Goal: Find specific page/section: Find specific page/section

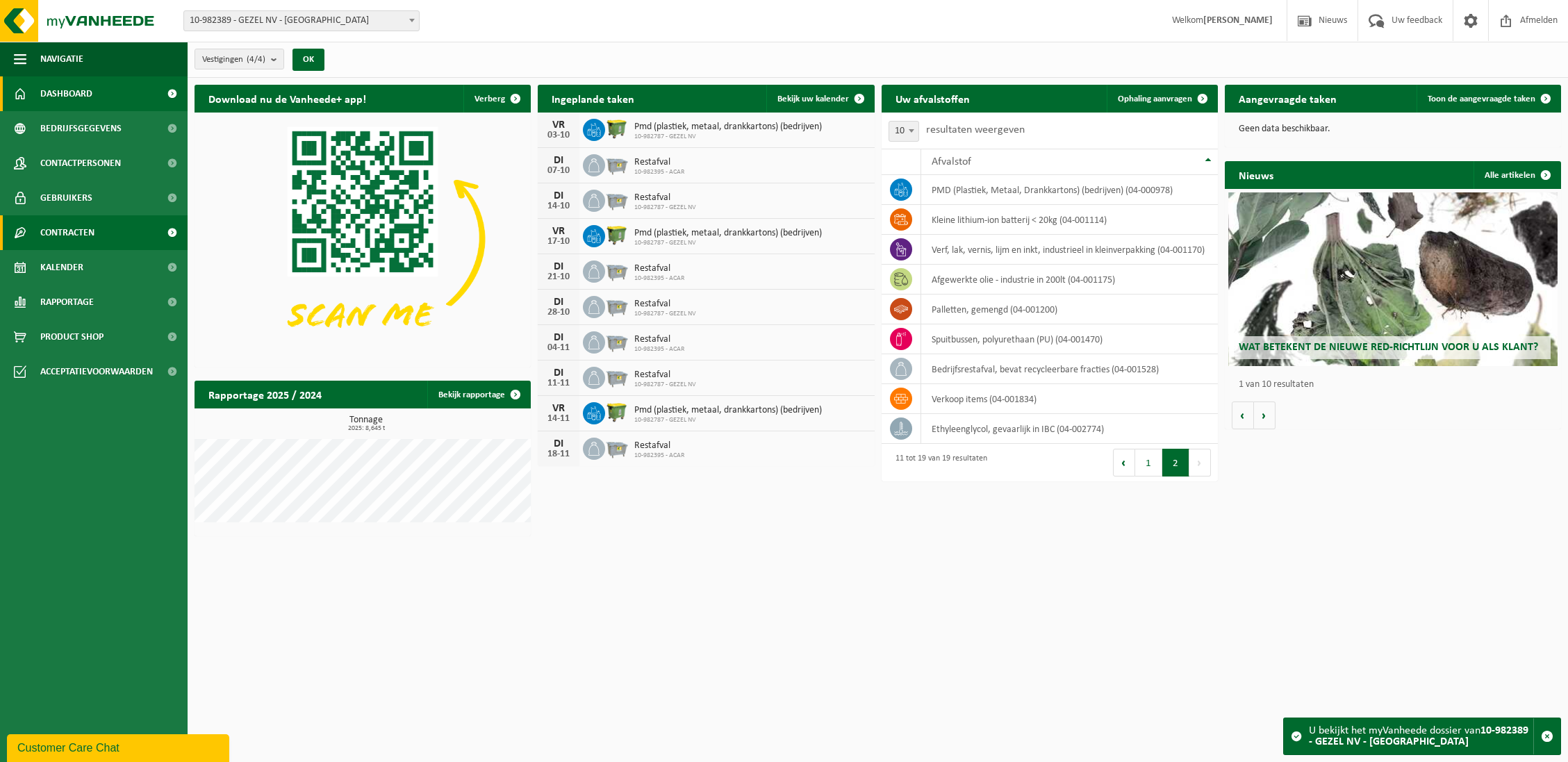
click at [85, 230] on span "Contracten" at bounding box center [67, 233] width 54 height 35
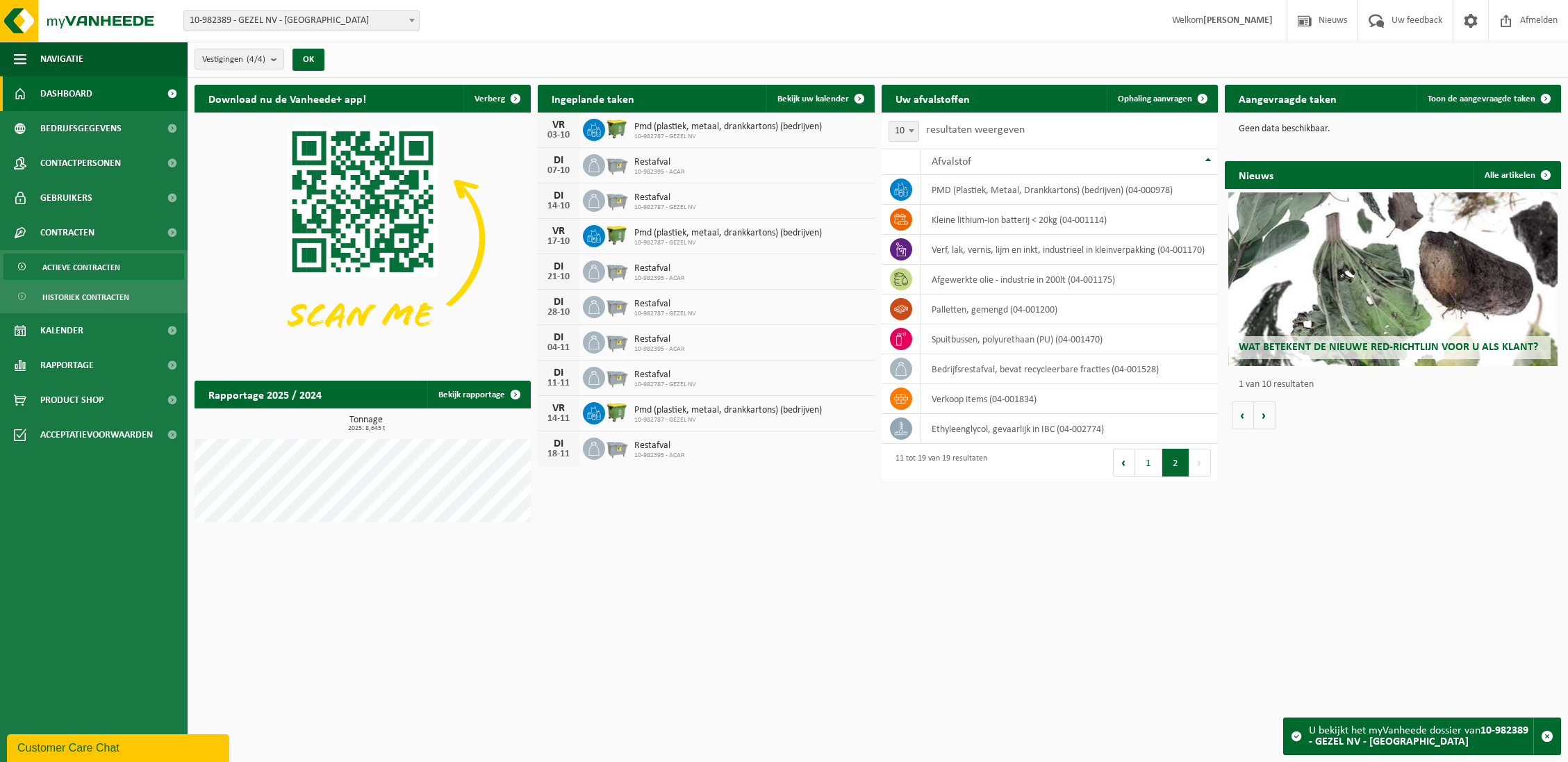
click at [84, 259] on span "Actieve contracten" at bounding box center [81, 267] width 78 height 27
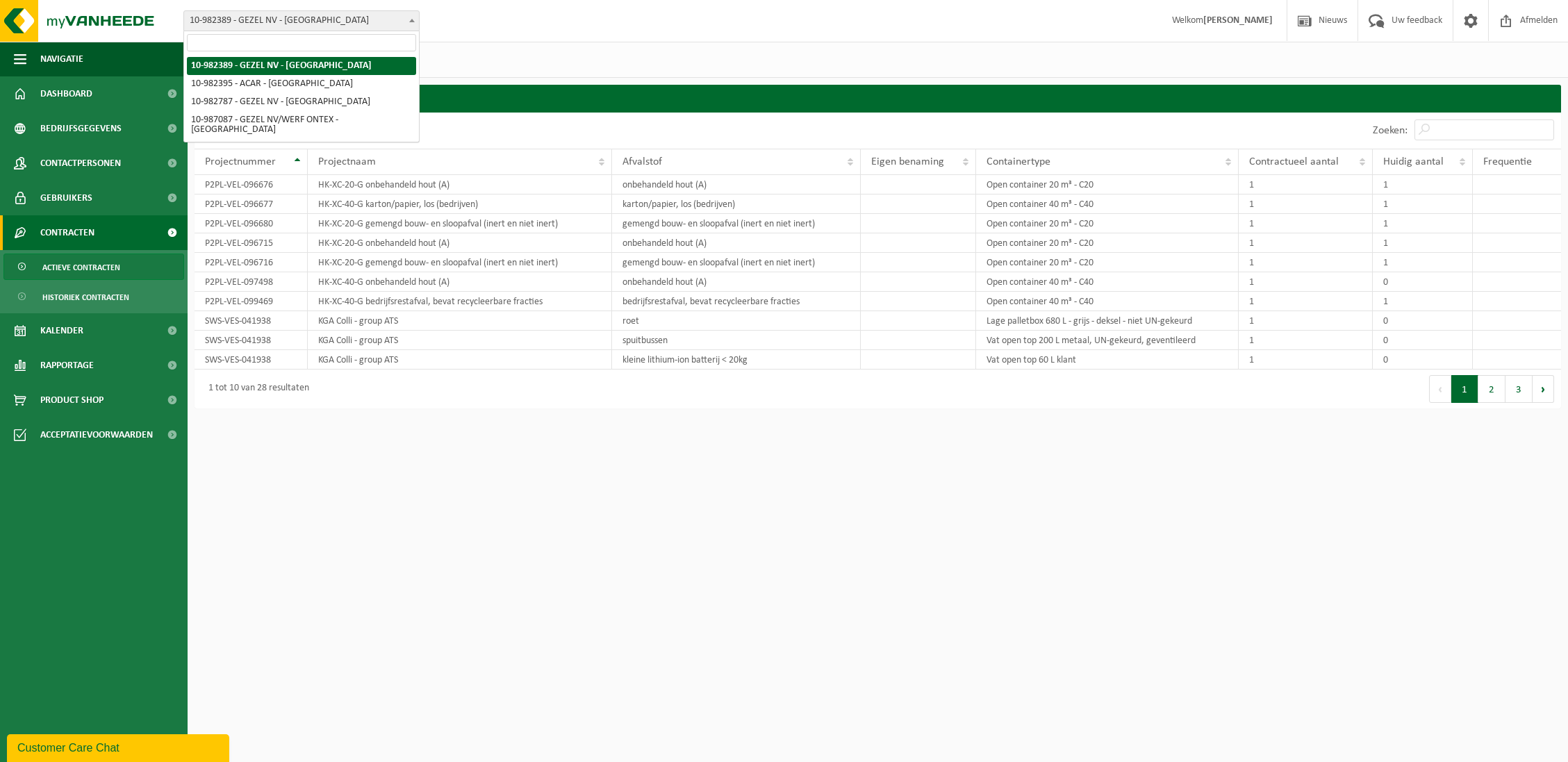
click at [261, 22] on span "10-982389 - GEZEL NV - [GEOGRAPHIC_DATA]" at bounding box center [301, 21] width 234 height 20
select select "162558"
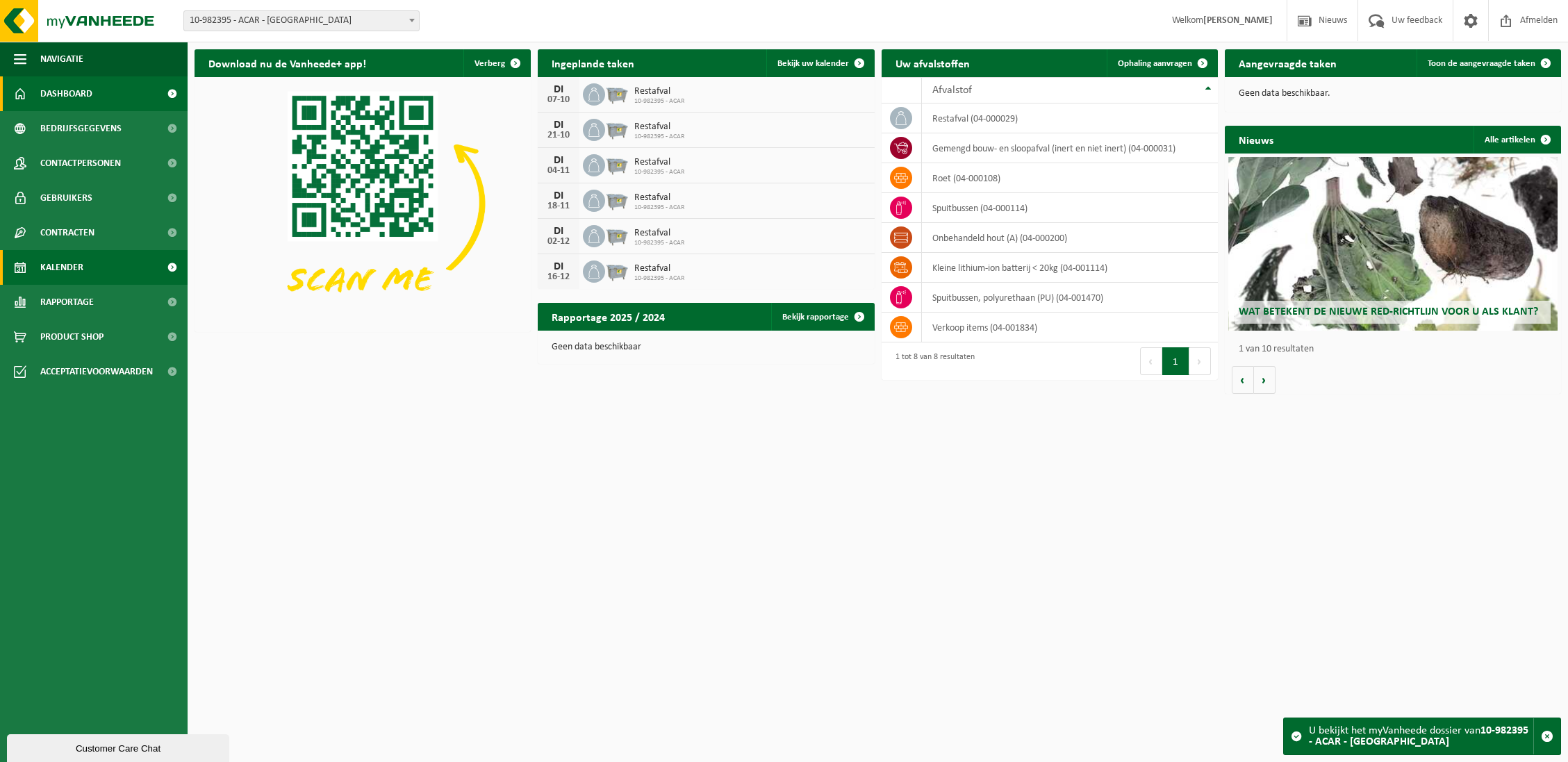
click at [70, 276] on span "Kalender" at bounding box center [61, 268] width 43 height 35
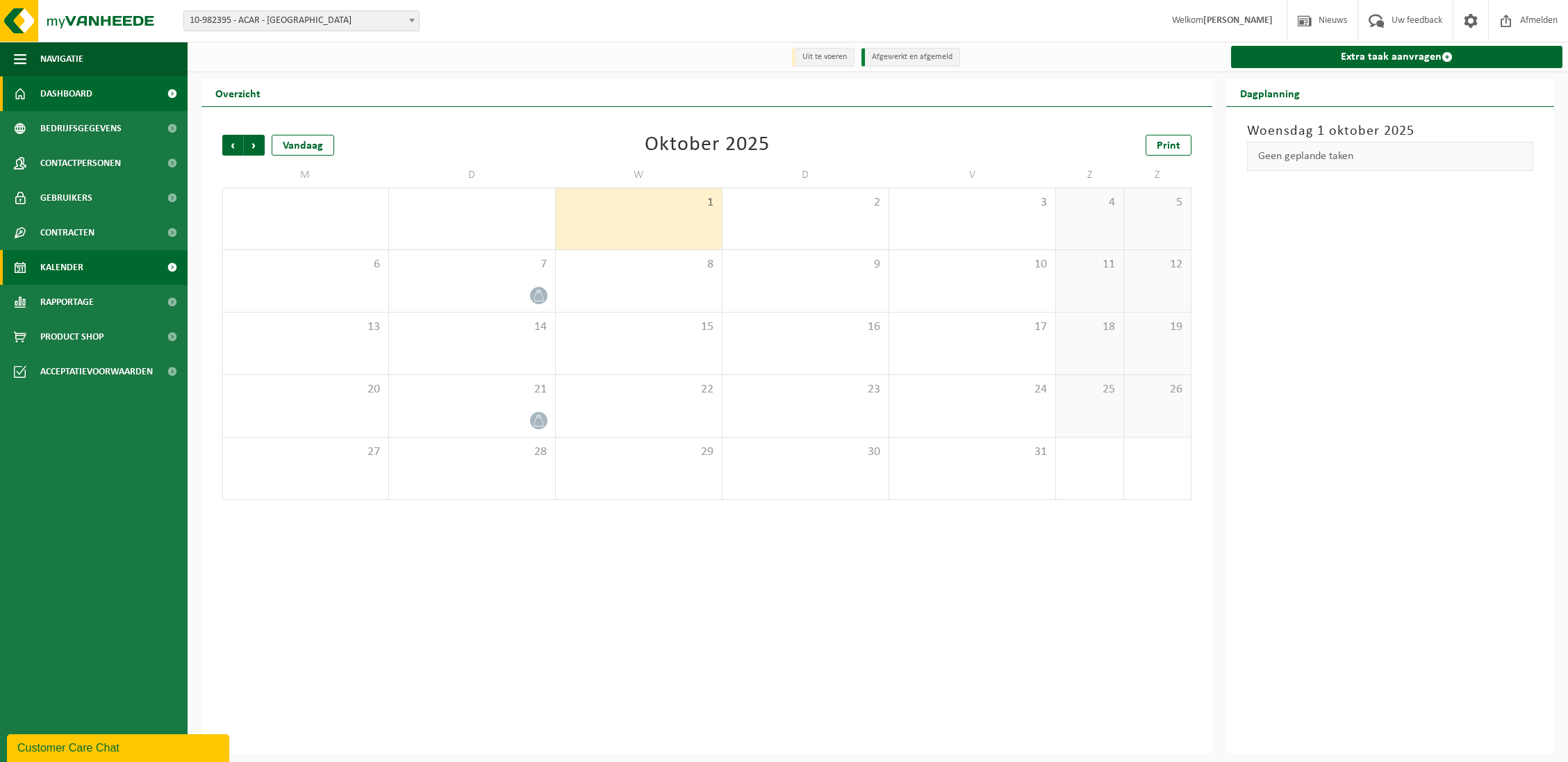
click at [137, 103] on link "Dashboard" at bounding box center [93, 94] width 187 height 35
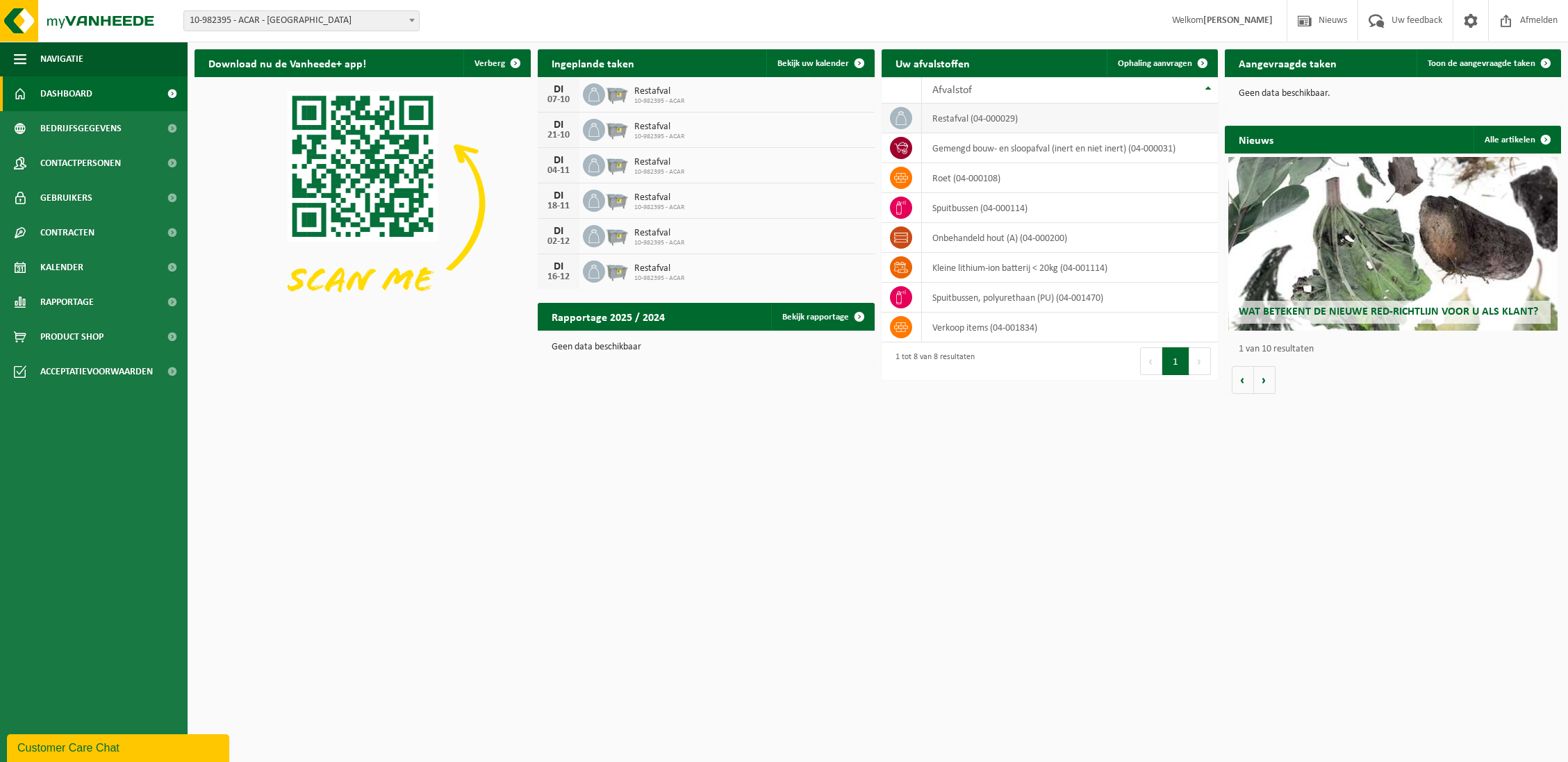
click at [908, 115] on icon at bounding box center [900, 118] width 14 height 14
click at [898, 116] on icon at bounding box center [900, 118] width 14 height 14
click at [106, 240] on link "Contracten" at bounding box center [93, 233] width 187 height 35
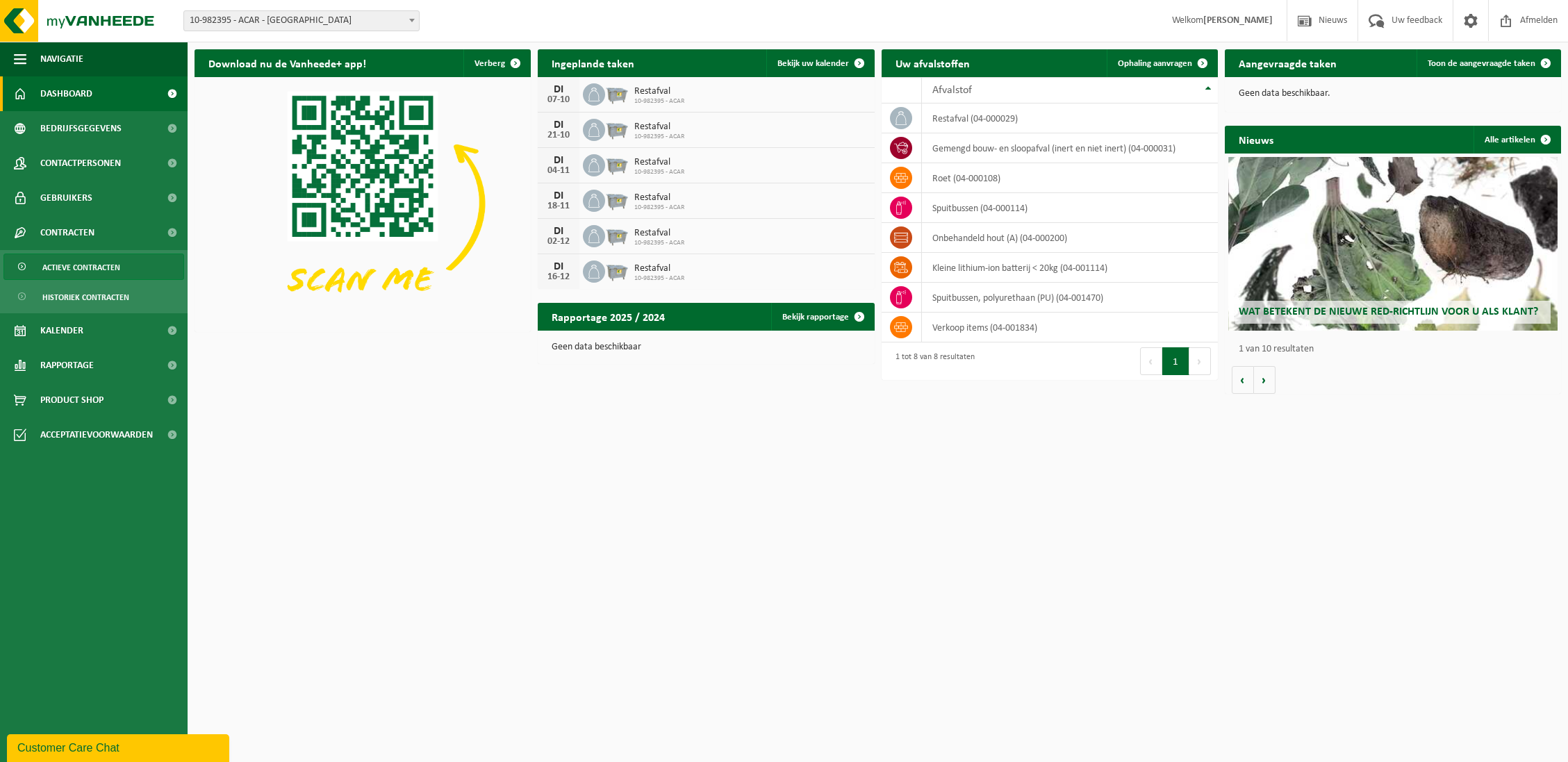
click at [111, 268] on span "Actieve contracten" at bounding box center [81, 267] width 78 height 27
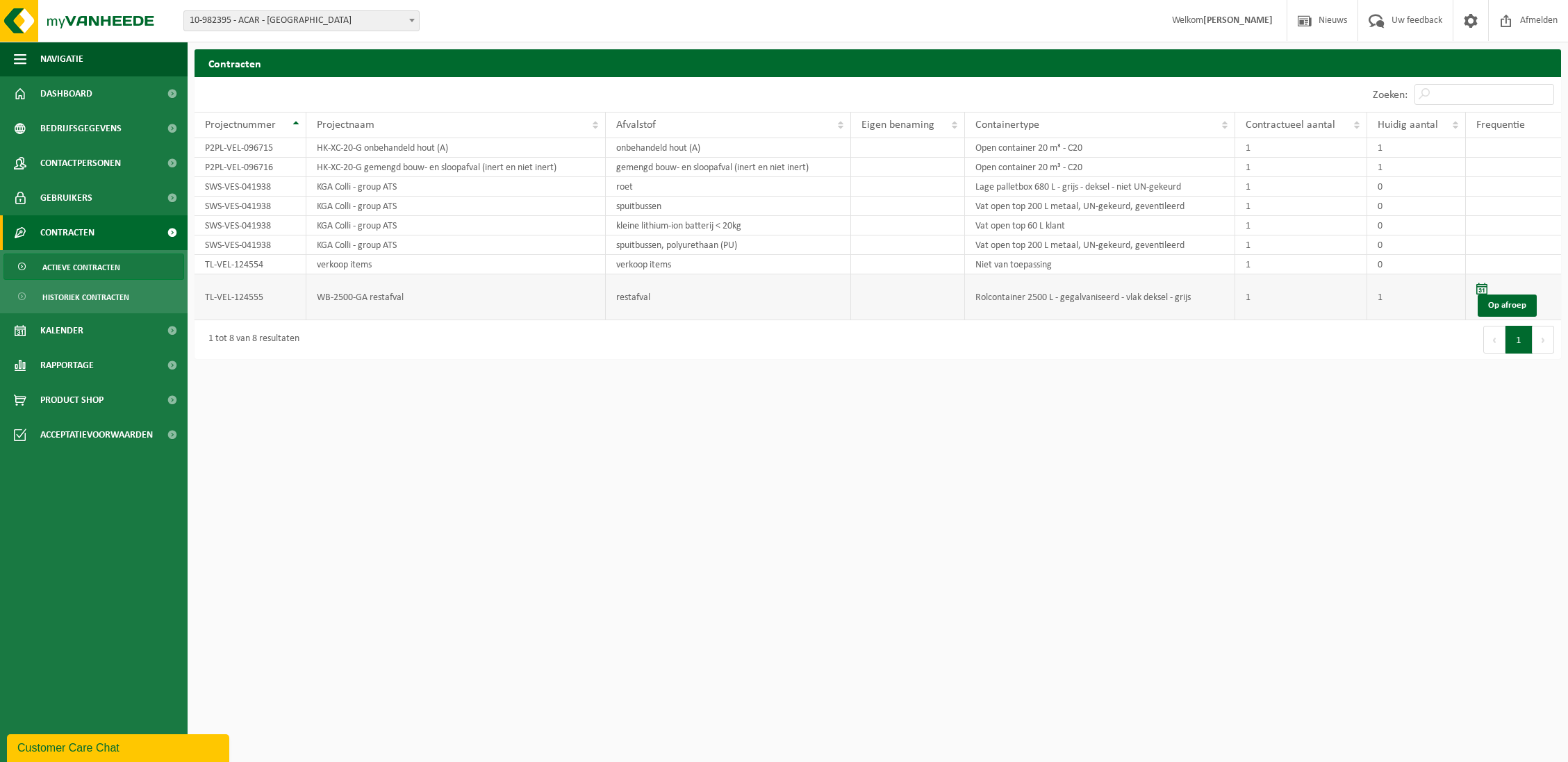
click at [275, 296] on td "TL-VEL-124555" at bounding box center [250, 298] width 112 height 46
click at [1106, 301] on td "Rolcontainer 2500 L - gegalvaniseerd - vlak deksel - grijs" at bounding box center [1100, 298] width 270 height 46
